Goal: Transaction & Acquisition: Purchase product/service

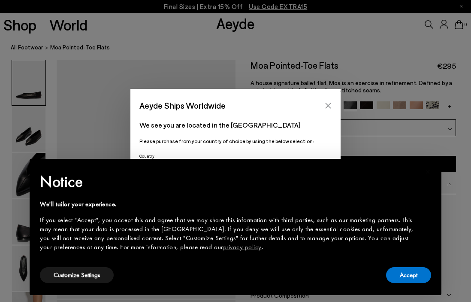
click at [329, 104] on icon "Close" at bounding box center [328, 105] width 7 height 7
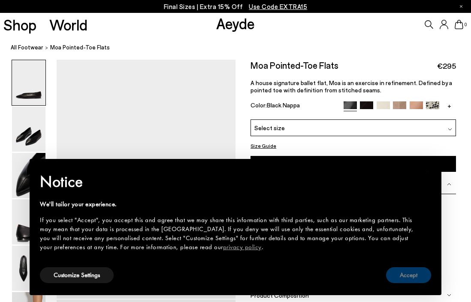
click at [420, 280] on button "Accept" at bounding box center [408, 275] width 45 height 16
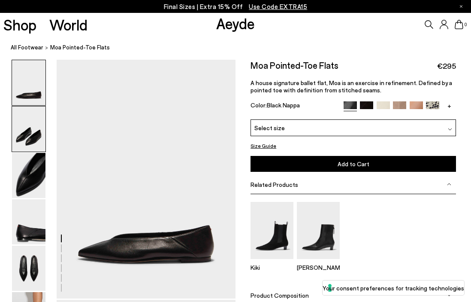
click at [17, 122] on img at bounding box center [28, 128] width 33 height 45
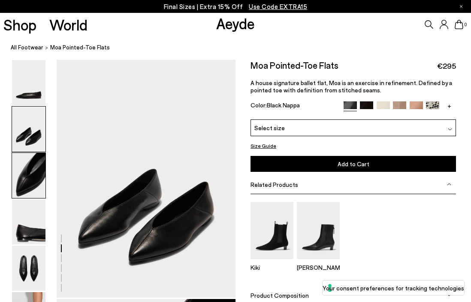
click at [38, 164] on img at bounding box center [28, 175] width 33 height 45
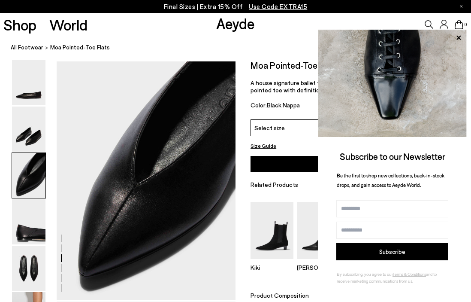
scroll to position [481, 0]
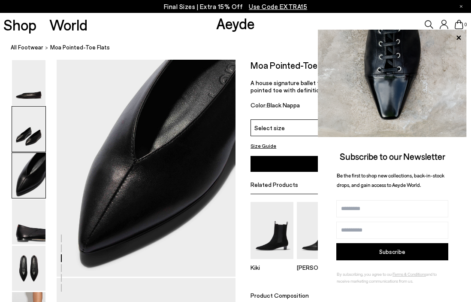
click at [18, 134] on img at bounding box center [28, 128] width 33 height 45
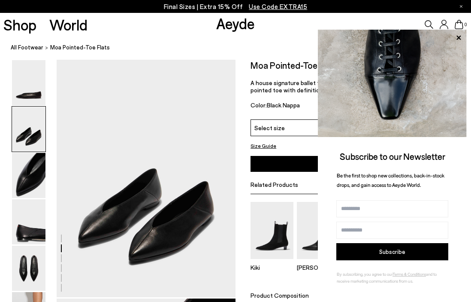
scroll to position [241, 0]
click at [462, 37] on icon at bounding box center [458, 37] width 11 height 11
click at [458, 37] on icon at bounding box center [459, 37] width 4 height 4
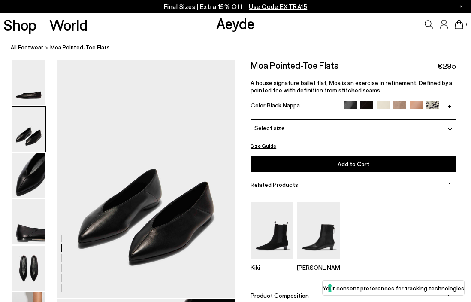
click at [25, 48] on link "All Footwear" at bounding box center [27, 47] width 33 height 9
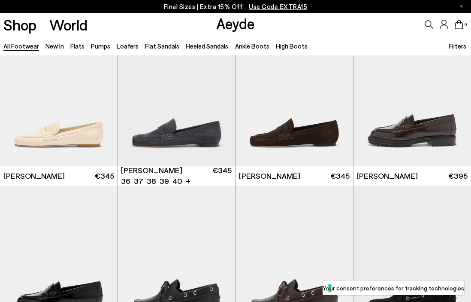
scroll to position [384, 0]
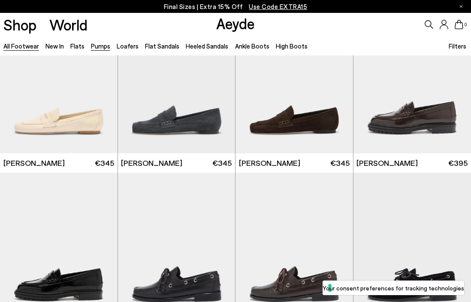
click at [97, 48] on link "Pumps" at bounding box center [100, 46] width 19 height 8
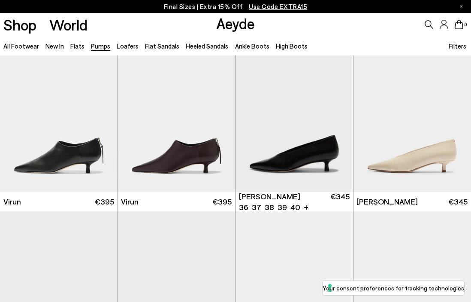
scroll to position [12, 0]
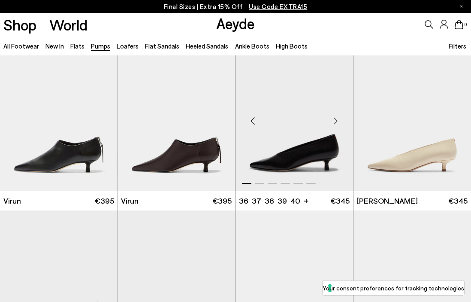
click at [337, 118] on div "Next slide" at bounding box center [336, 121] width 26 height 26
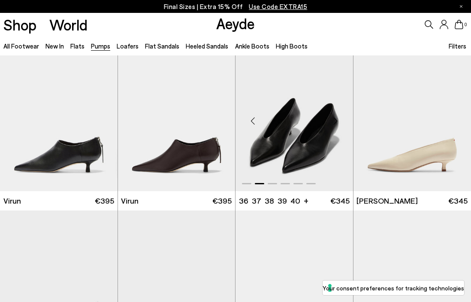
click at [337, 118] on div "Next slide" at bounding box center [336, 121] width 26 height 26
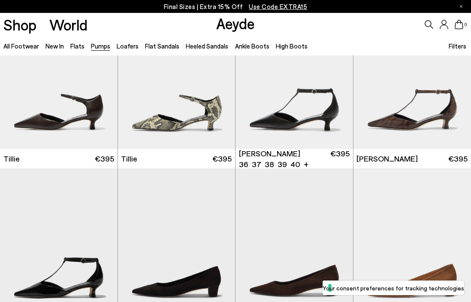
scroll to position [580, 0]
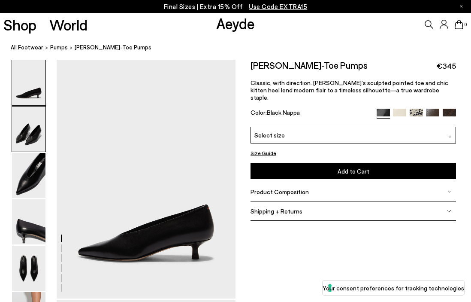
click at [26, 128] on img at bounding box center [28, 128] width 33 height 45
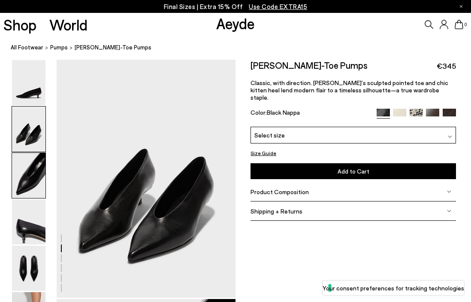
click at [24, 176] on img at bounding box center [28, 175] width 33 height 45
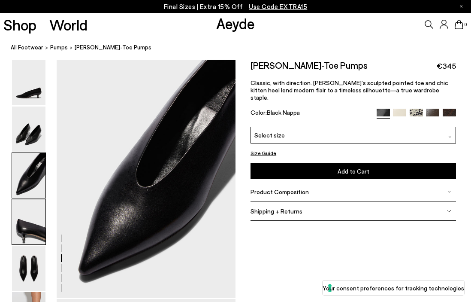
click at [24, 206] on img at bounding box center [28, 221] width 33 height 45
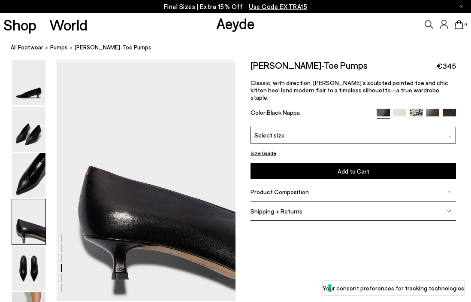
scroll to position [720, 0]
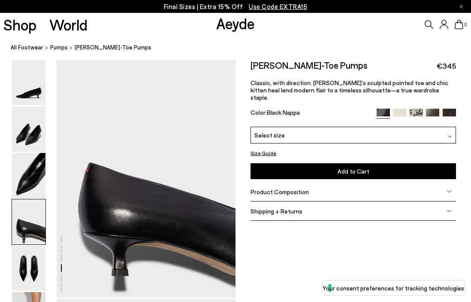
click at [25, 236] on img at bounding box center [28, 221] width 33 height 45
click at [25, 265] on img at bounding box center [28, 267] width 33 height 45
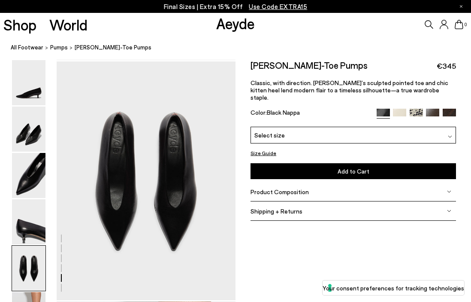
scroll to position [960, 0]
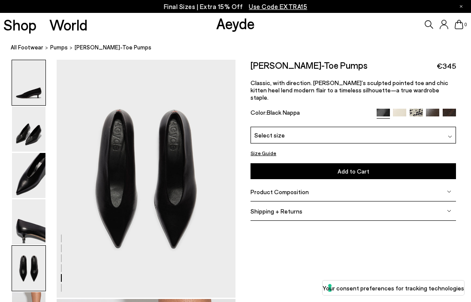
click at [33, 91] on img at bounding box center [28, 82] width 33 height 45
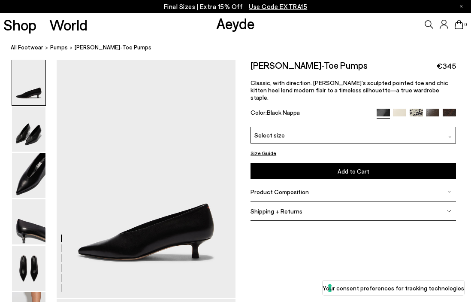
scroll to position [0, 0]
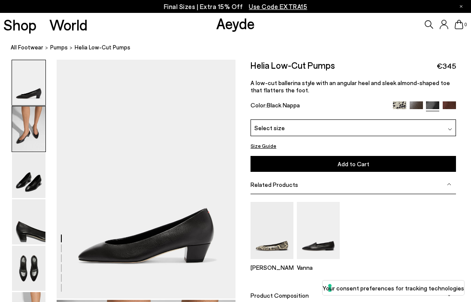
click at [43, 122] on img at bounding box center [28, 128] width 33 height 45
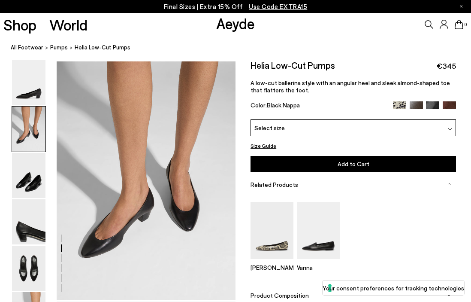
scroll to position [241, 0]
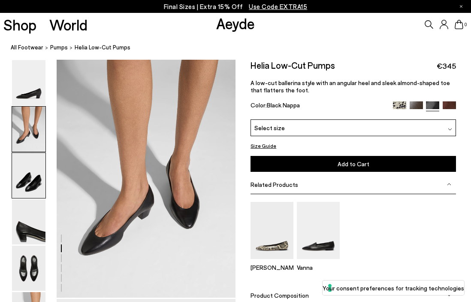
click at [30, 180] on img at bounding box center [28, 175] width 33 height 45
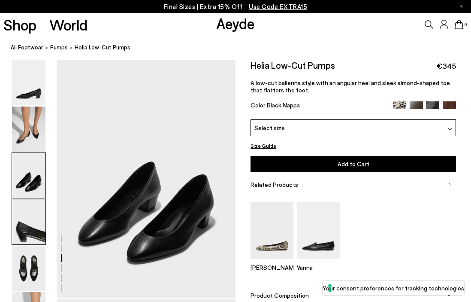
click at [24, 216] on img at bounding box center [28, 221] width 33 height 45
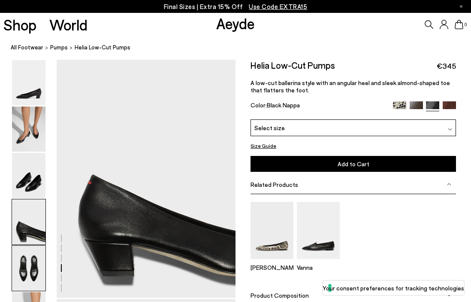
click at [23, 260] on img at bounding box center [28, 267] width 33 height 45
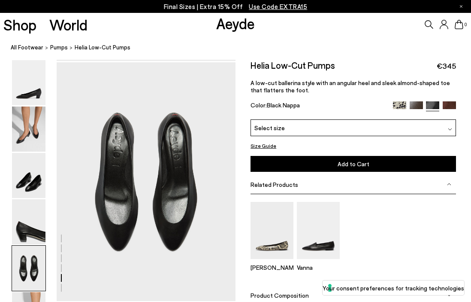
scroll to position [960, 0]
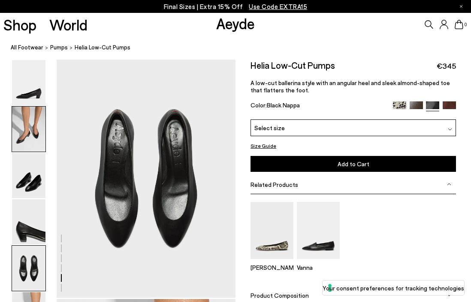
click at [33, 112] on img at bounding box center [28, 128] width 33 height 45
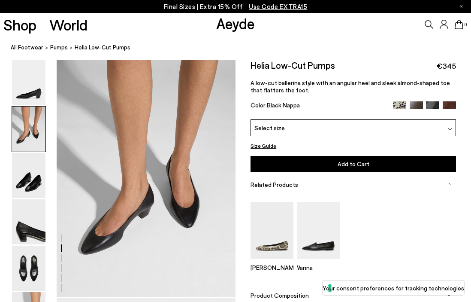
scroll to position [241, 0]
